Goal: Complete application form: Complete application form

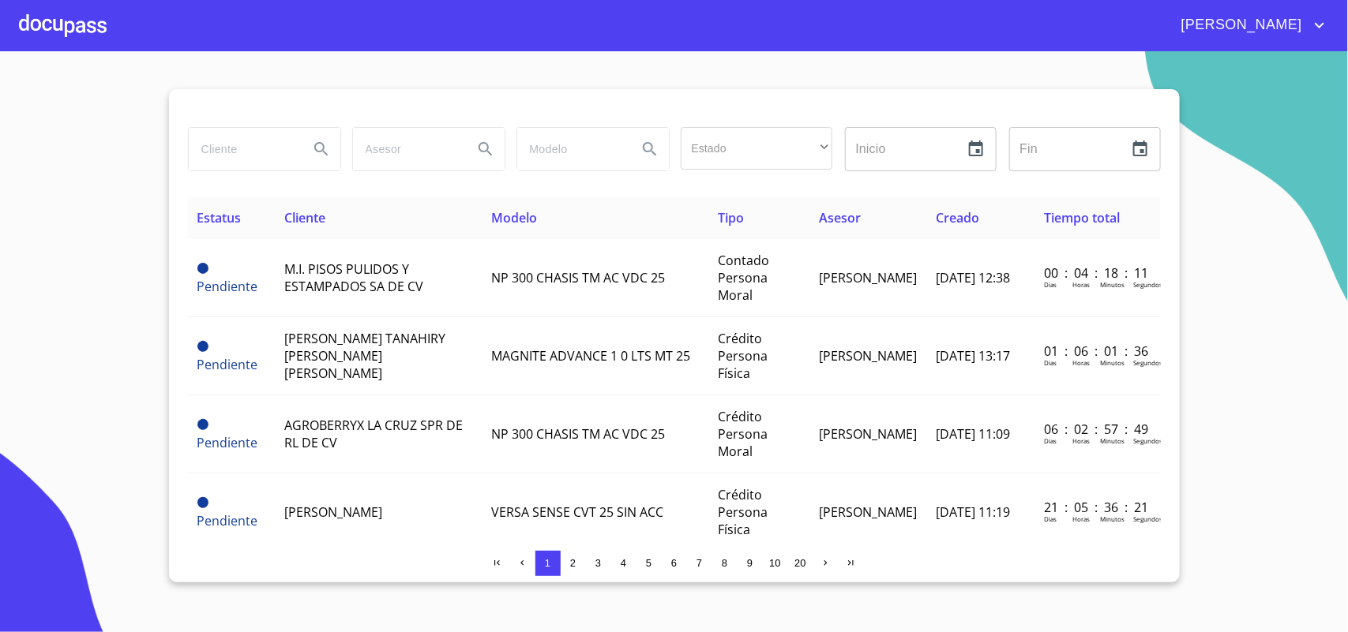
click at [66, 21] on div at bounding box center [63, 25] width 88 height 51
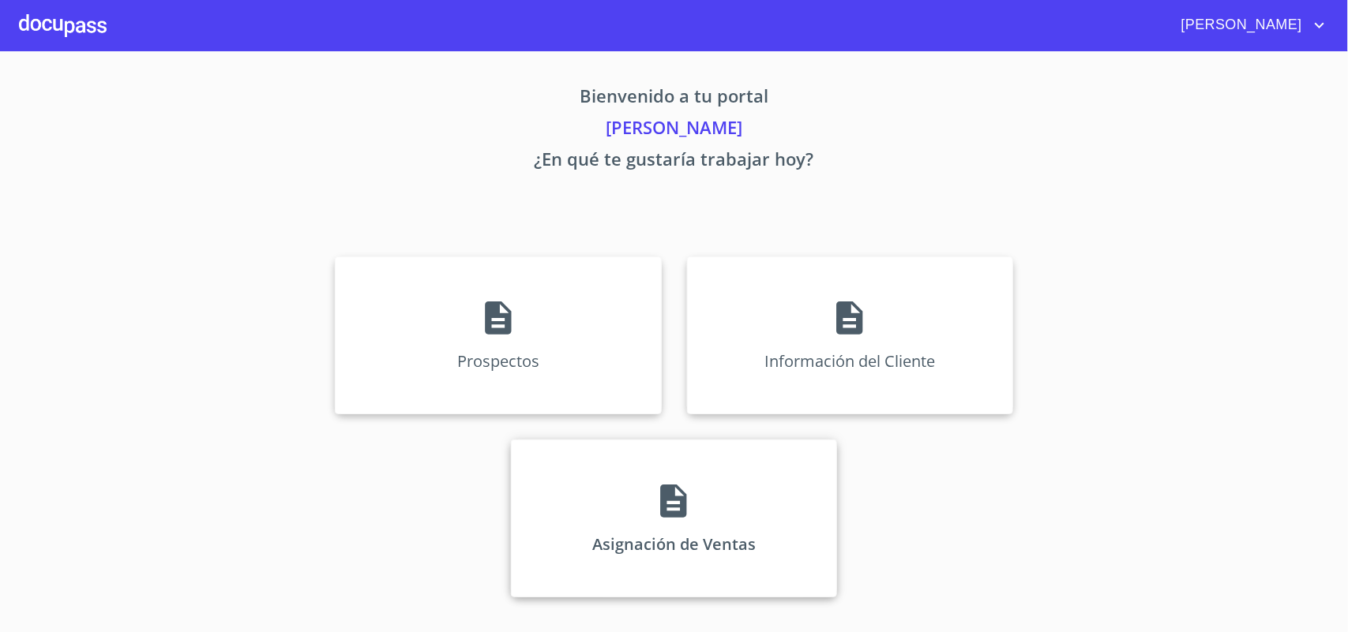
click at [764, 563] on div "Asignación de Ventas" at bounding box center [674, 519] width 326 height 158
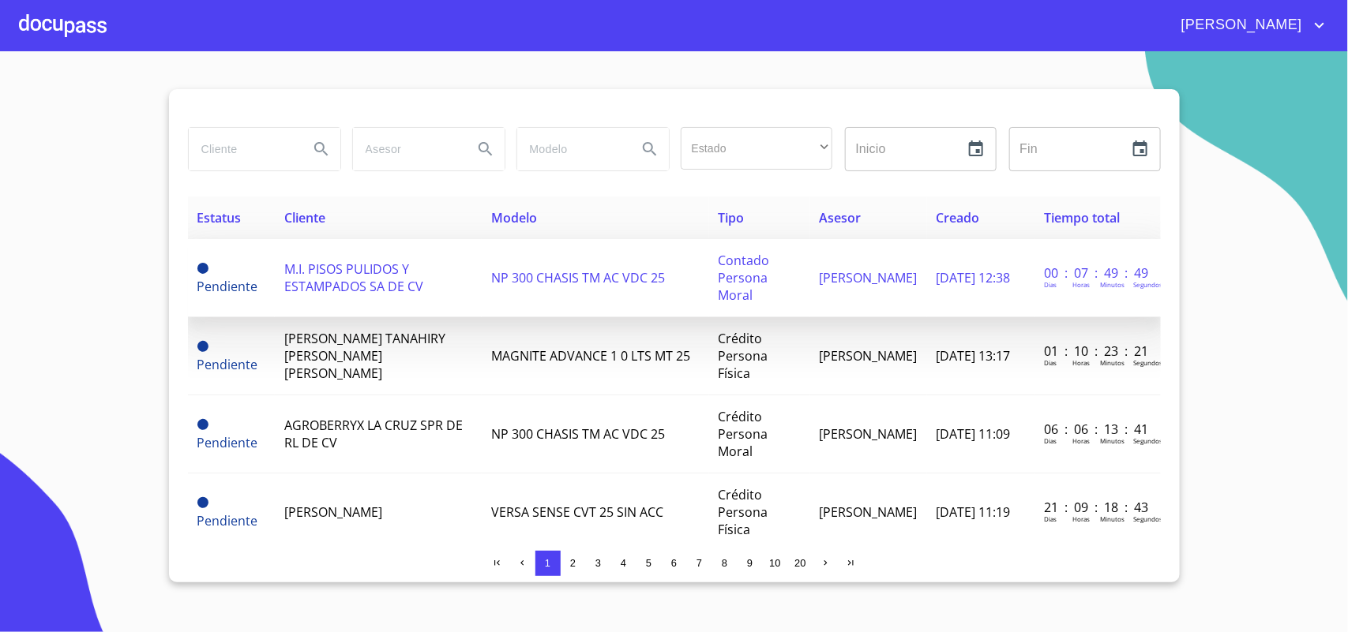
click at [393, 289] on span "M.I. PISOS PULIDOS Y ESTAMPADOS SA DE CV" at bounding box center [353, 278] width 139 height 35
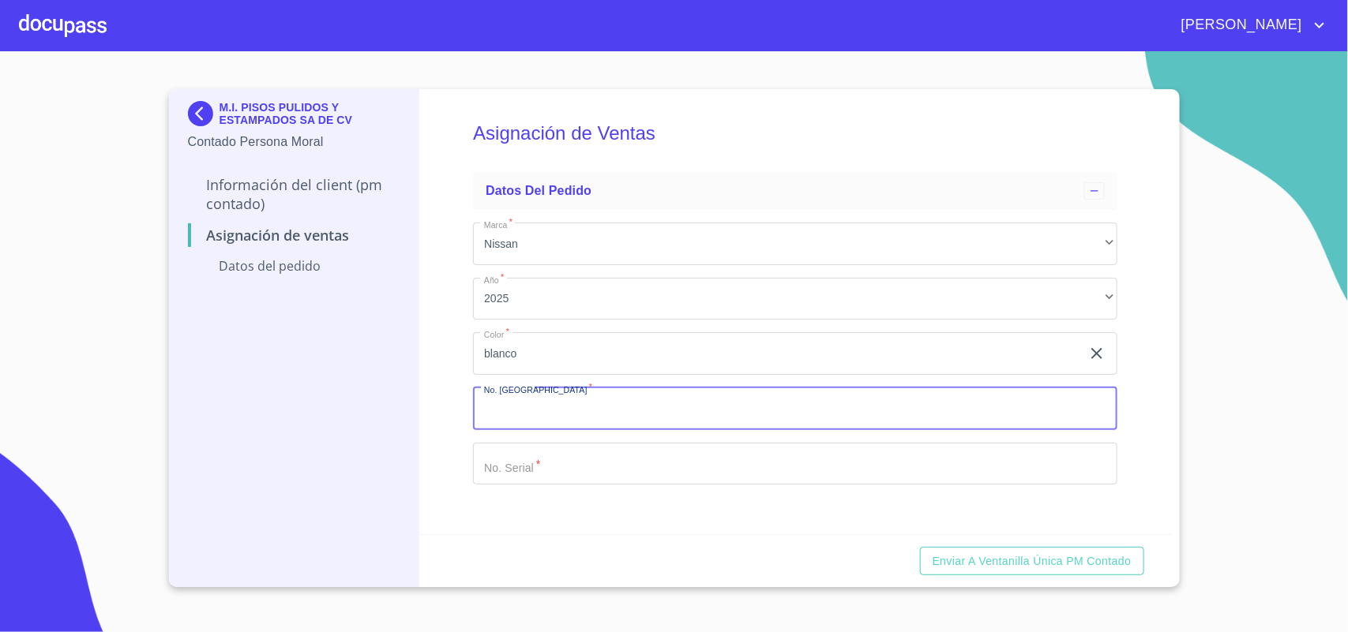
click at [676, 407] on input "Marca   *" at bounding box center [795, 409] width 644 height 43
type input "11929"
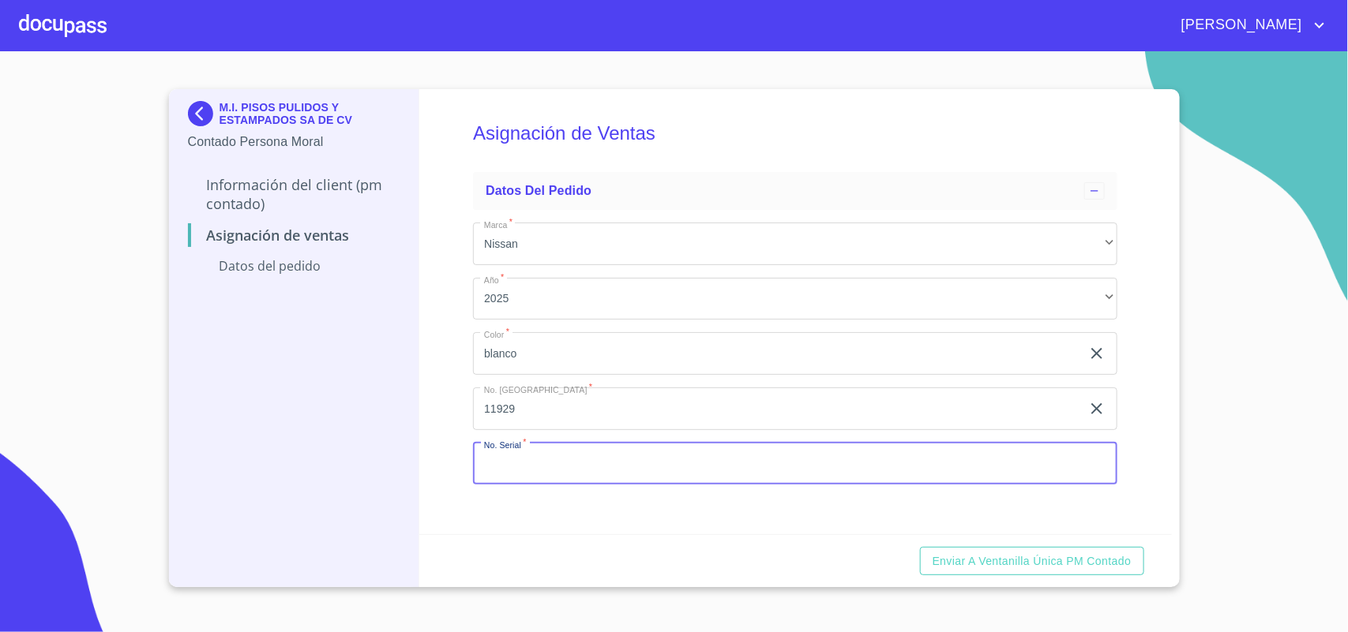
click at [632, 484] on input "Marca   *" at bounding box center [795, 464] width 644 height 43
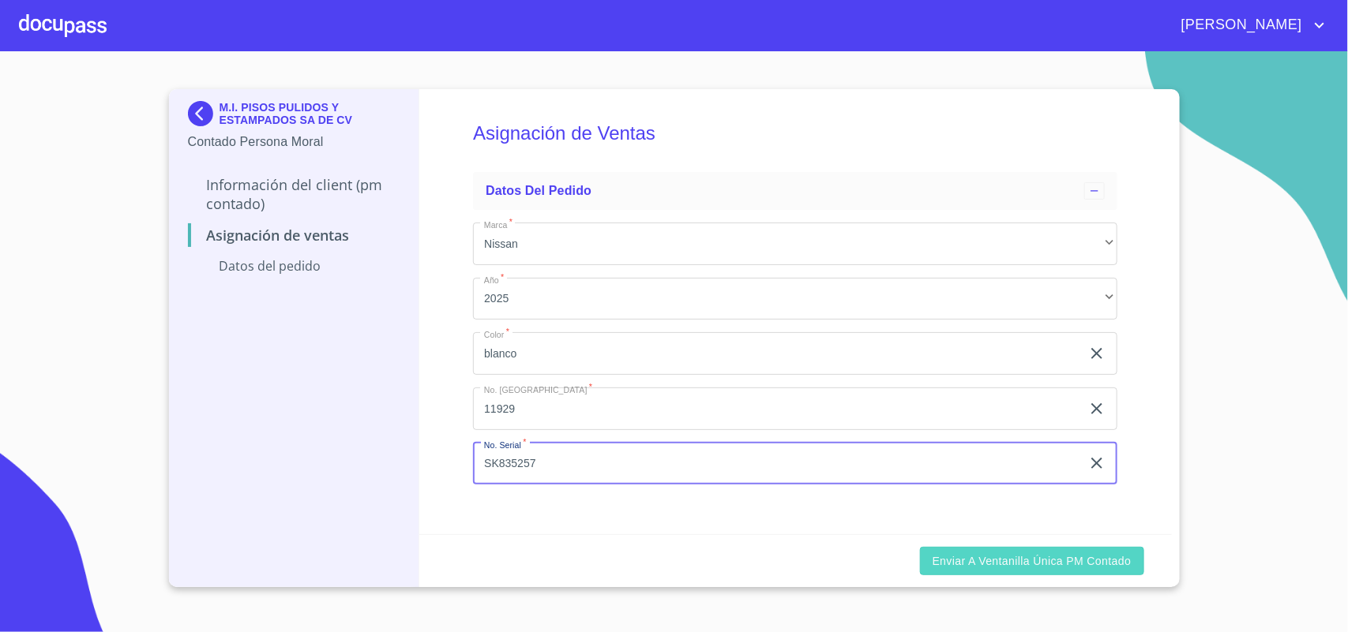
type input "SK835257"
click at [925, 553] on button "Enviar a Ventanilla única PM contado" at bounding box center [1032, 561] width 224 height 29
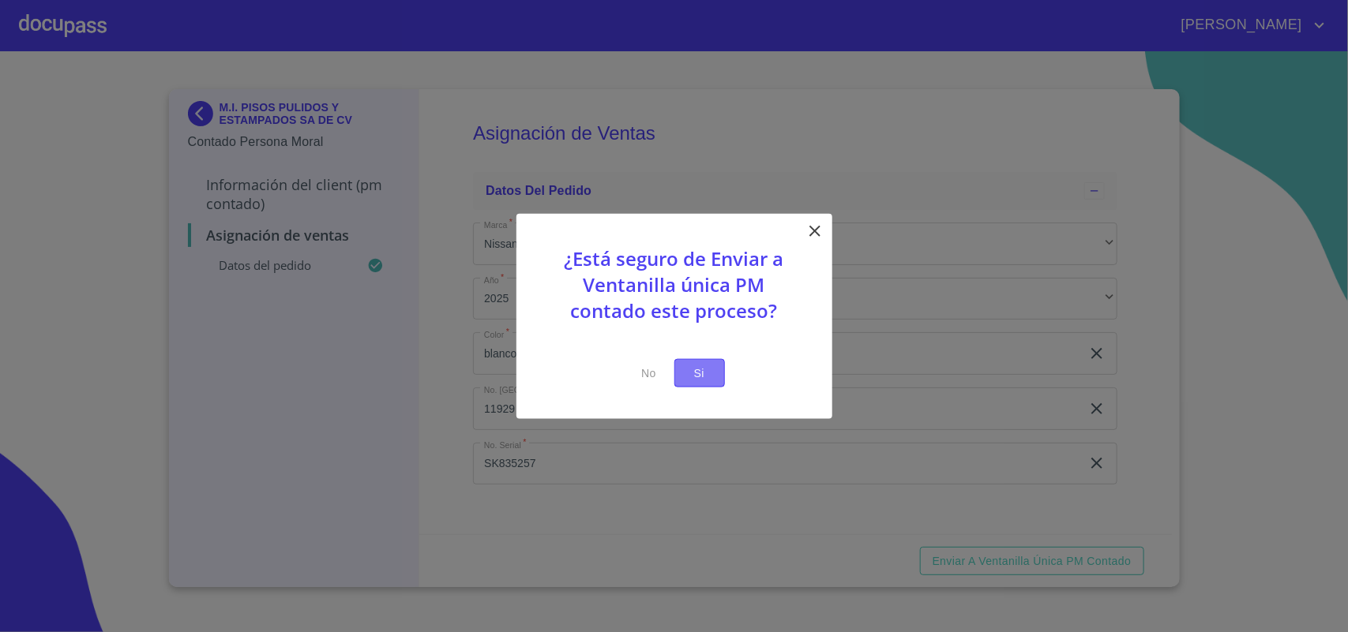
click at [681, 366] on button "Si" at bounding box center [699, 372] width 51 height 29
